Goal: Task Accomplishment & Management: Manage account settings

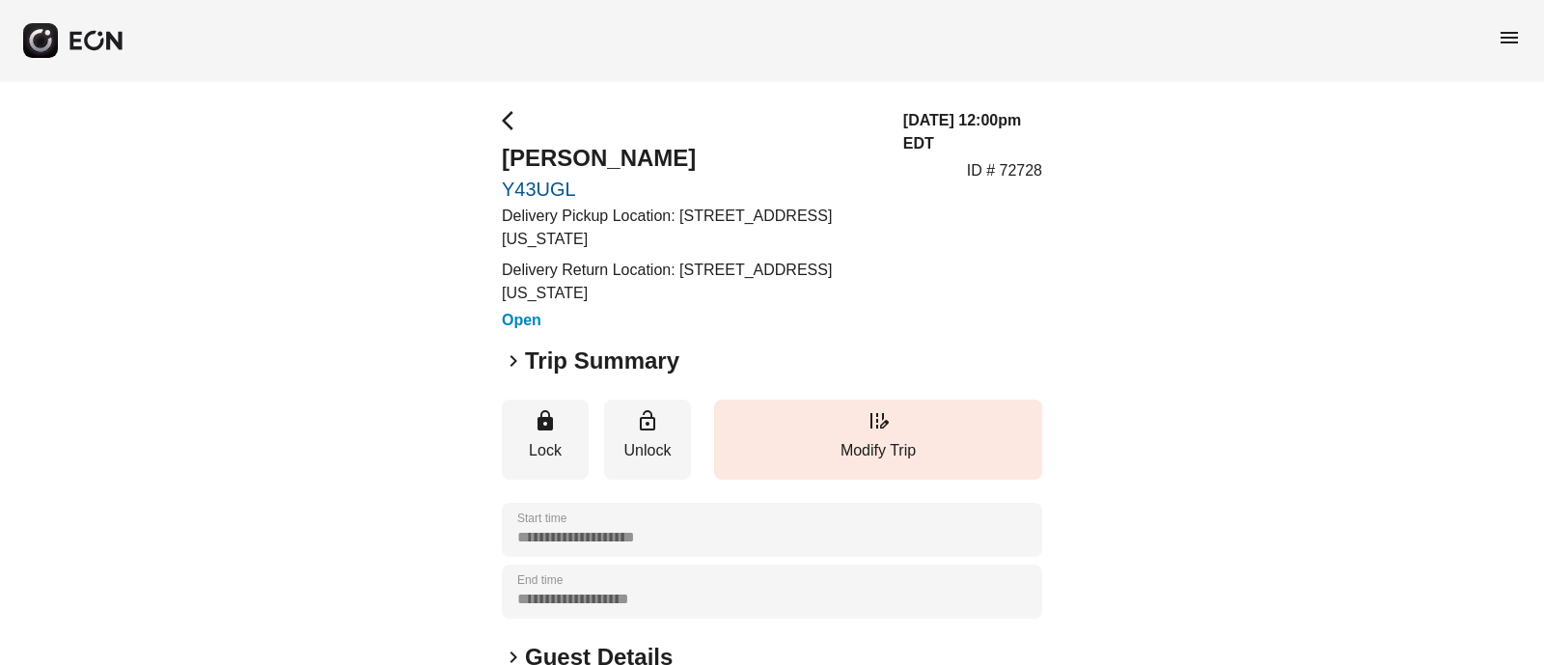
click at [491, 188] on div "**********" at bounding box center [772, 560] width 1544 height 959
copy link "Y43UGL"
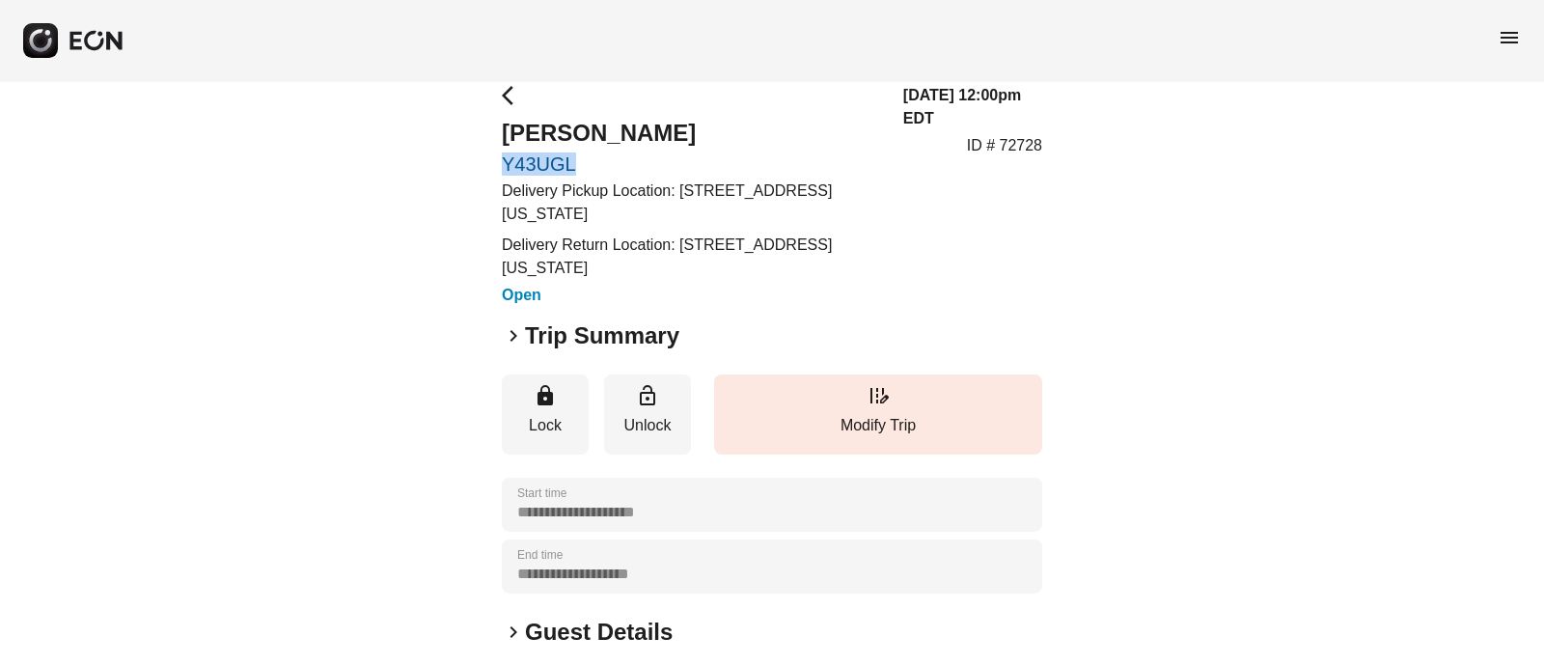
scroll to position [26, 0]
click at [466, 217] on div "**********" at bounding box center [772, 534] width 1544 height 959
drag, startPoint x: 678, startPoint y: 187, endPoint x: 702, endPoint y: 209, distance: 32.1
click at [702, 209] on p "Delivery Pickup Location: [STREET_ADDRESS][US_STATE]" at bounding box center [691, 202] width 378 height 46
copy p "[STREET_ADDRESS][US_STATE]"
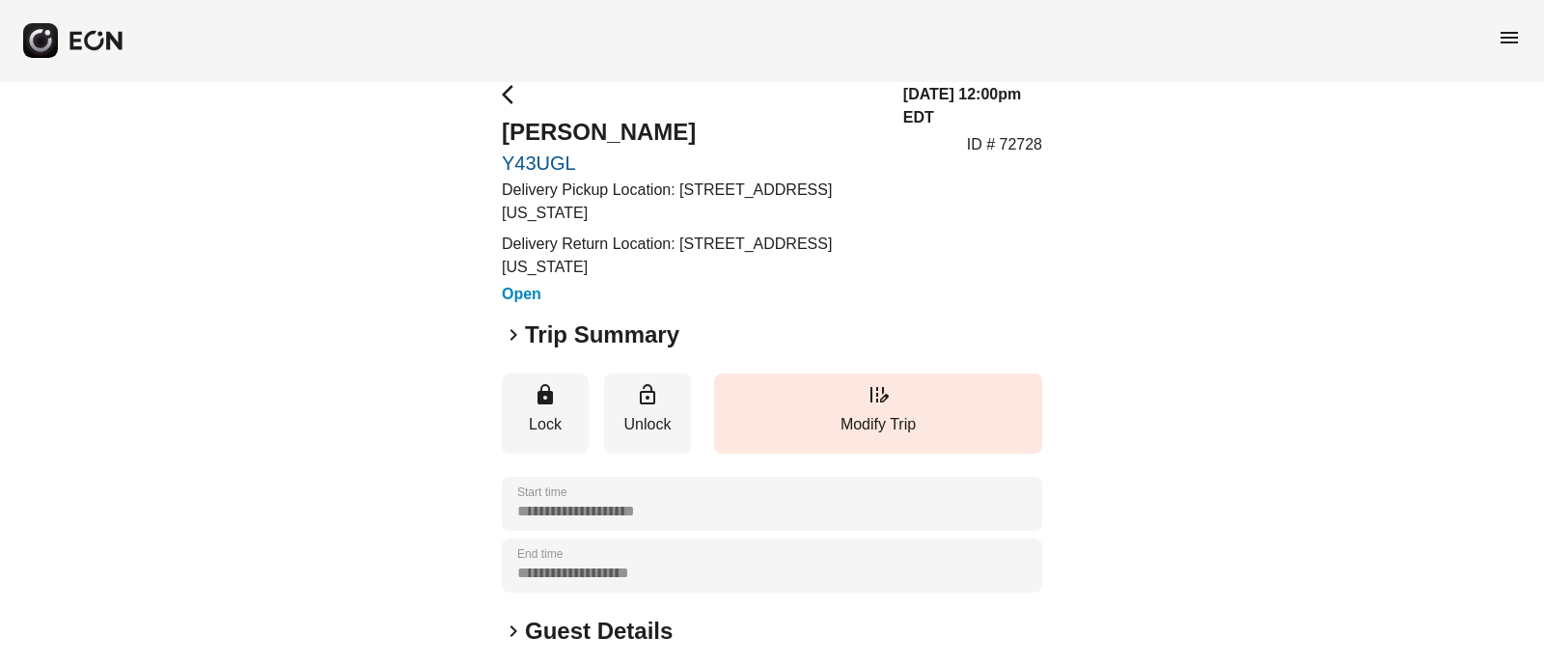
click at [452, 227] on div "**********" at bounding box center [772, 534] width 1544 height 959
drag, startPoint x: 786, startPoint y: 184, endPoint x: 847, endPoint y: 186, distance: 61.8
click at [847, 186] on p "Delivery Pickup Location: [STREET_ADDRESS][US_STATE]" at bounding box center [691, 202] width 378 height 46
copy p "[US_STATE]"
click at [526, 262] on p "Delivery Return Location: [STREET_ADDRESS][US_STATE]" at bounding box center [691, 256] width 378 height 46
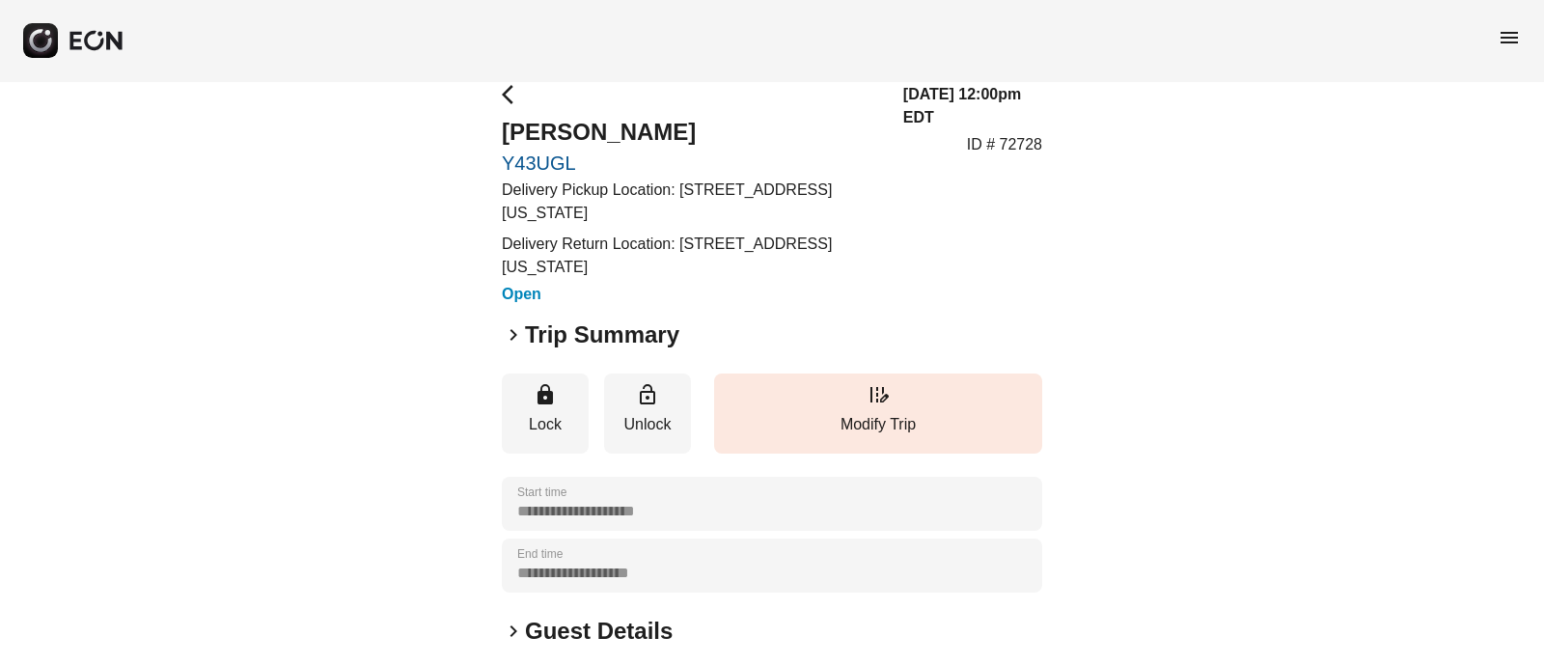
click at [526, 262] on p "Delivery Return Location: [STREET_ADDRESS][US_STATE]" at bounding box center [691, 256] width 378 height 46
copy p "10024"
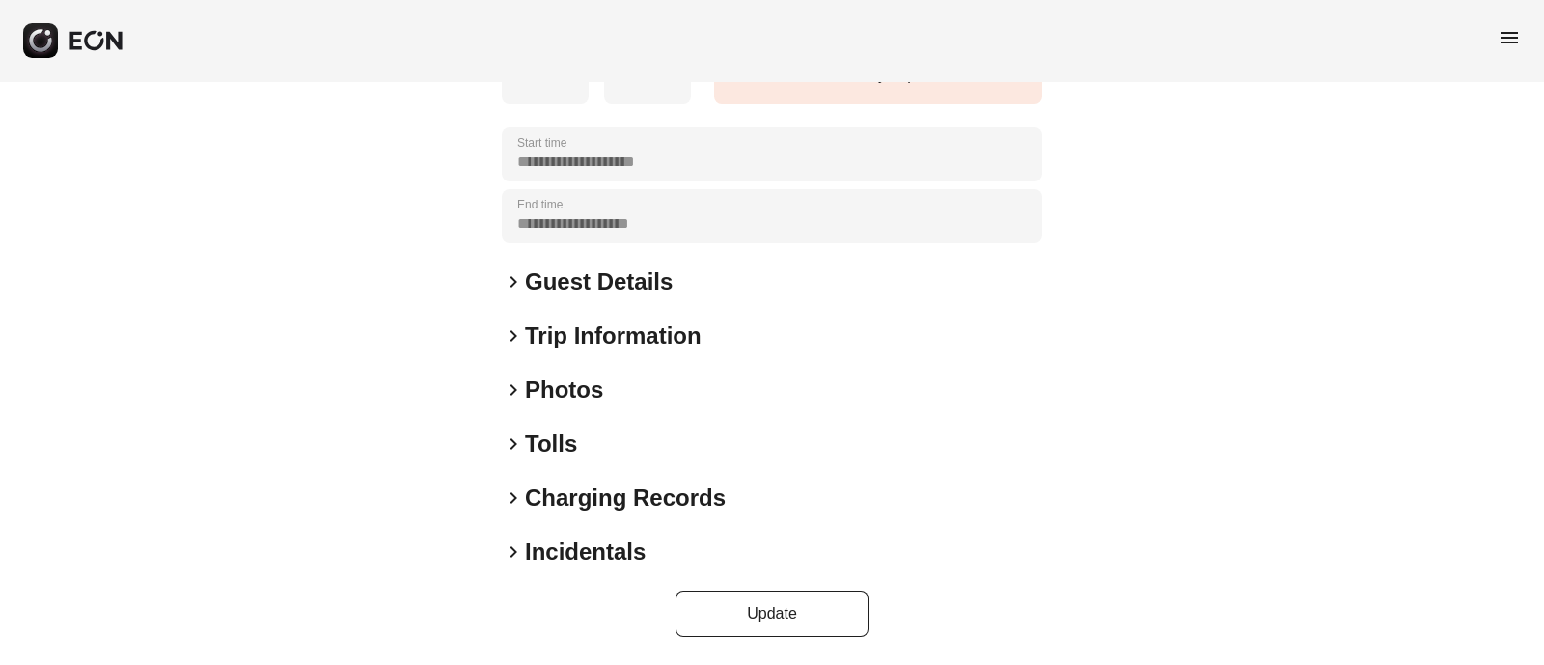
click at [503, 288] on span "keyboard_arrow_right" at bounding box center [513, 281] width 23 height 23
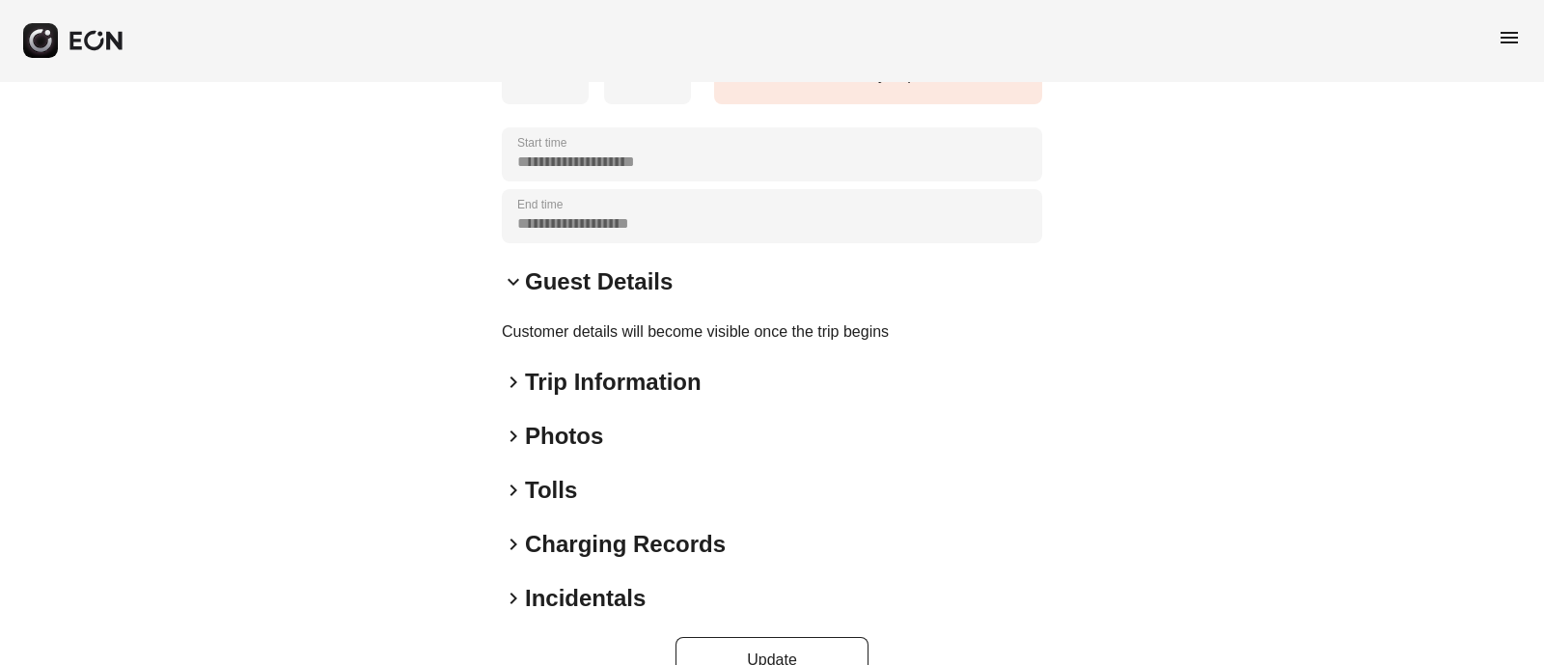
click at [503, 288] on span "keyboard_arrow_down" at bounding box center [513, 281] width 23 height 23
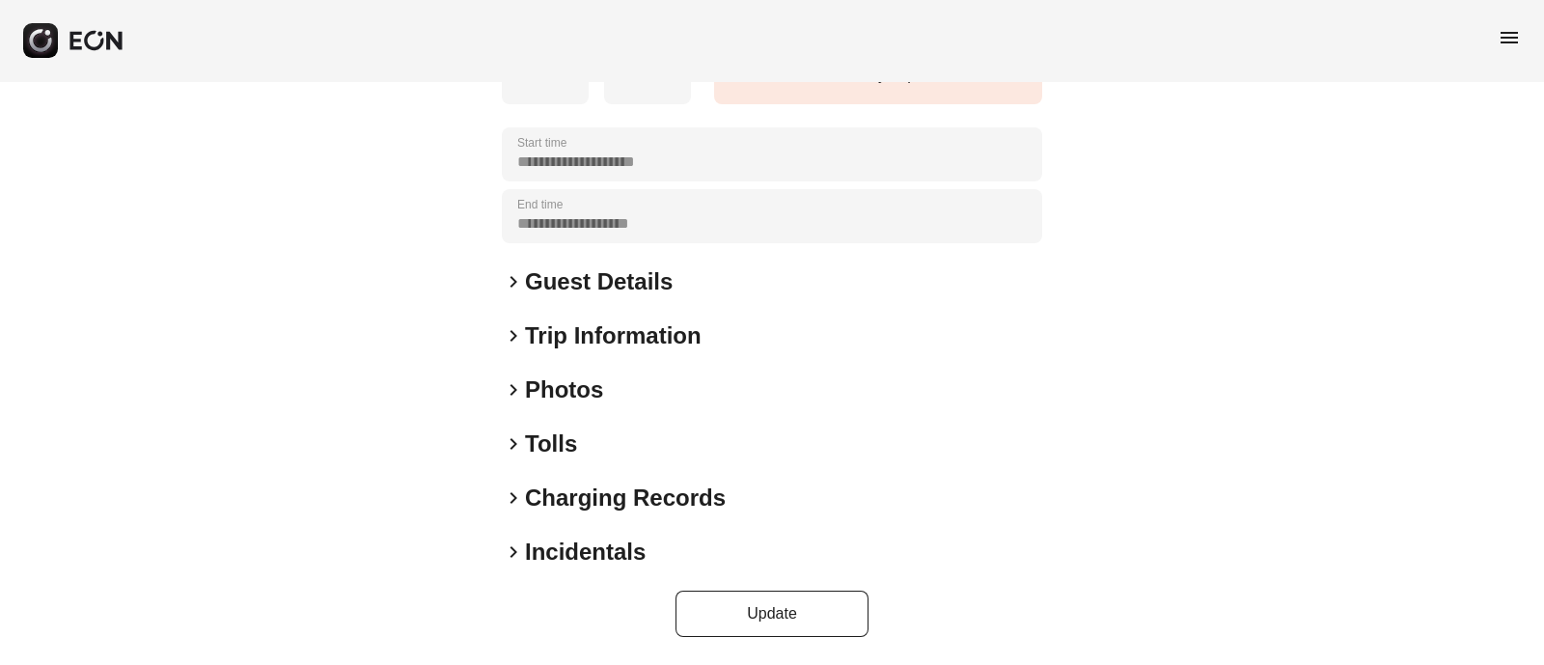
scroll to position [0, 0]
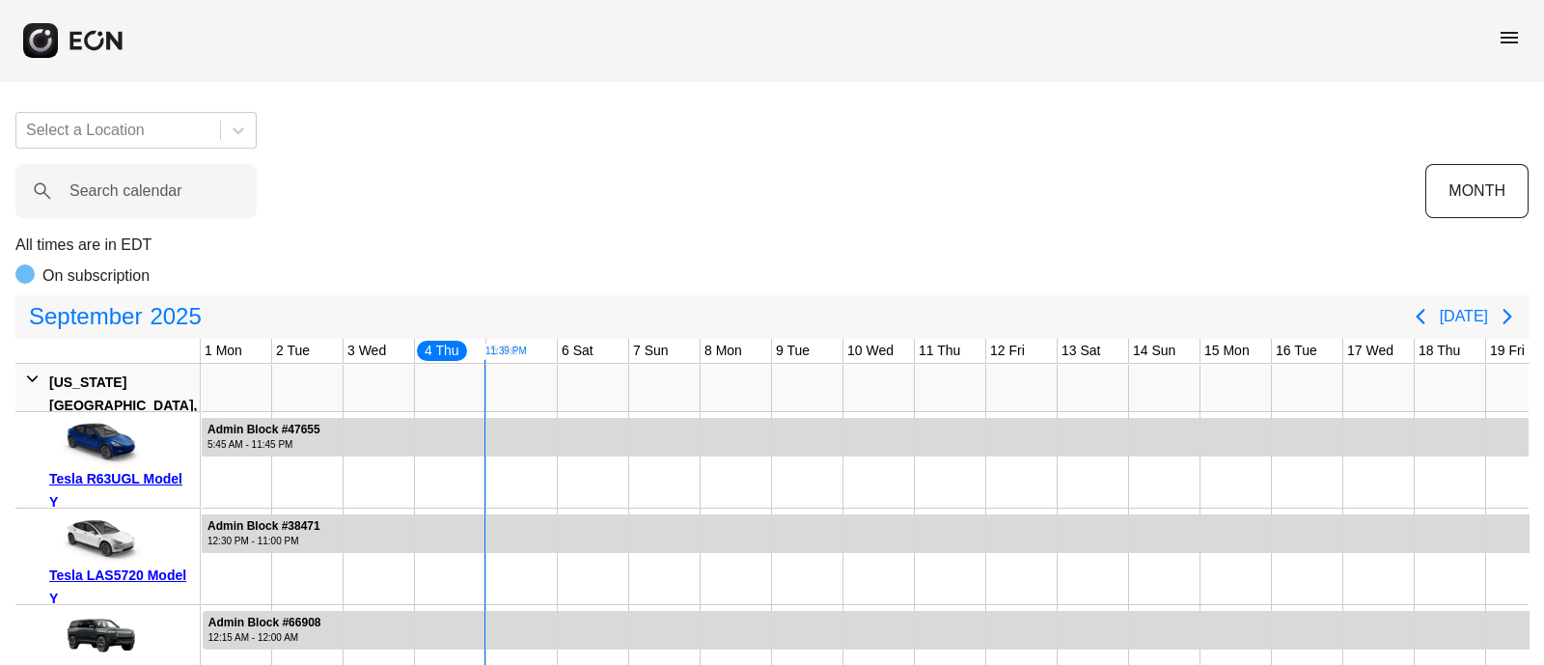
scroll to position [0, 215]
